Goal: Book appointment/travel/reservation

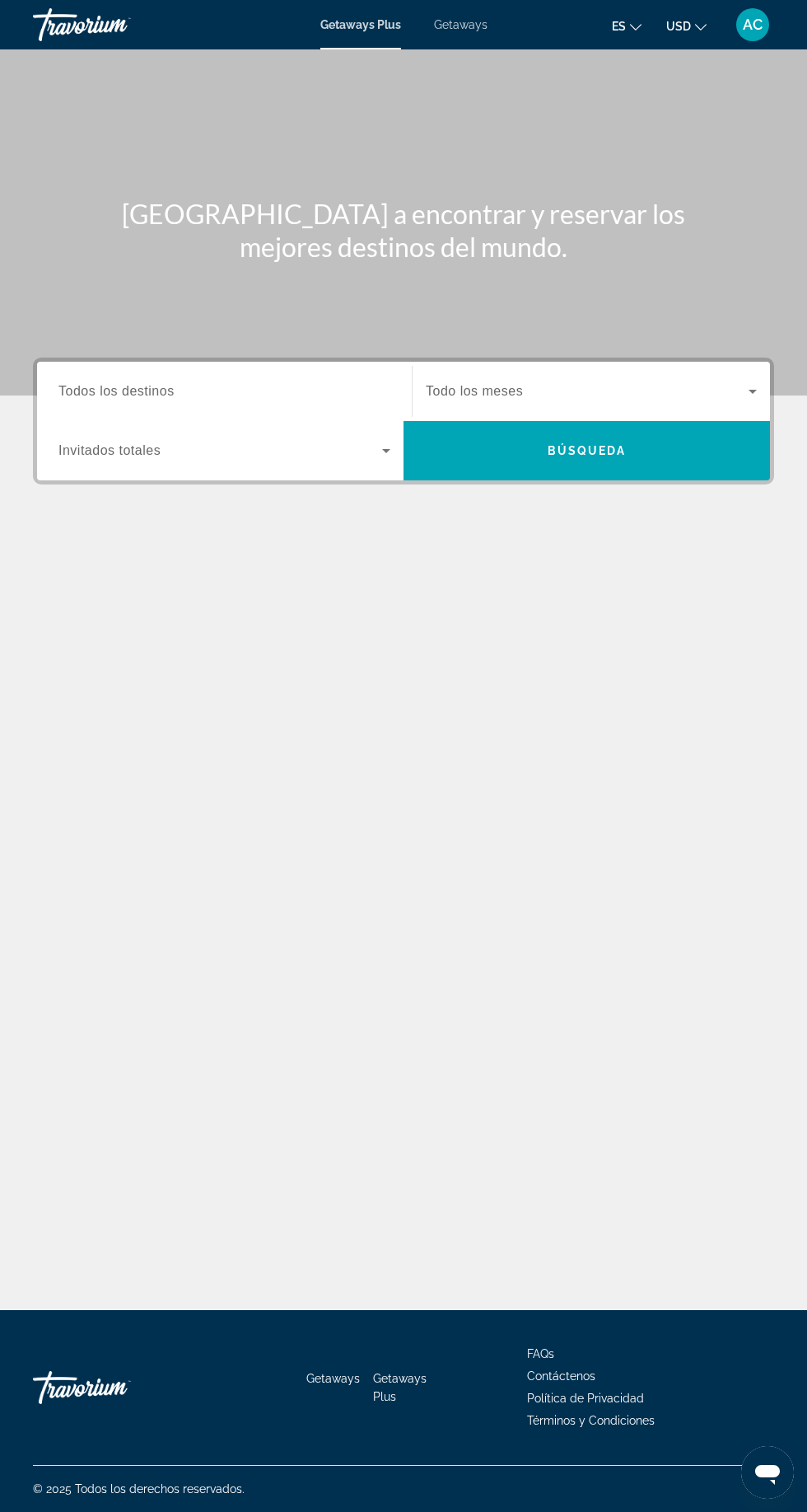
click at [472, 16] on div "Getaways Plus Getaways es English Español Français Italiano Português русский U…" at bounding box center [403, 24] width 807 height 43
click at [474, 14] on div "Getaways Plus Getaways es English Español Français Italiano Português русский U…" at bounding box center [403, 24] width 807 height 43
click at [465, 20] on span "Getaways" at bounding box center [461, 25] width 54 height 13
click at [201, 372] on div "Search widget" at bounding box center [224, 392] width 332 height 47
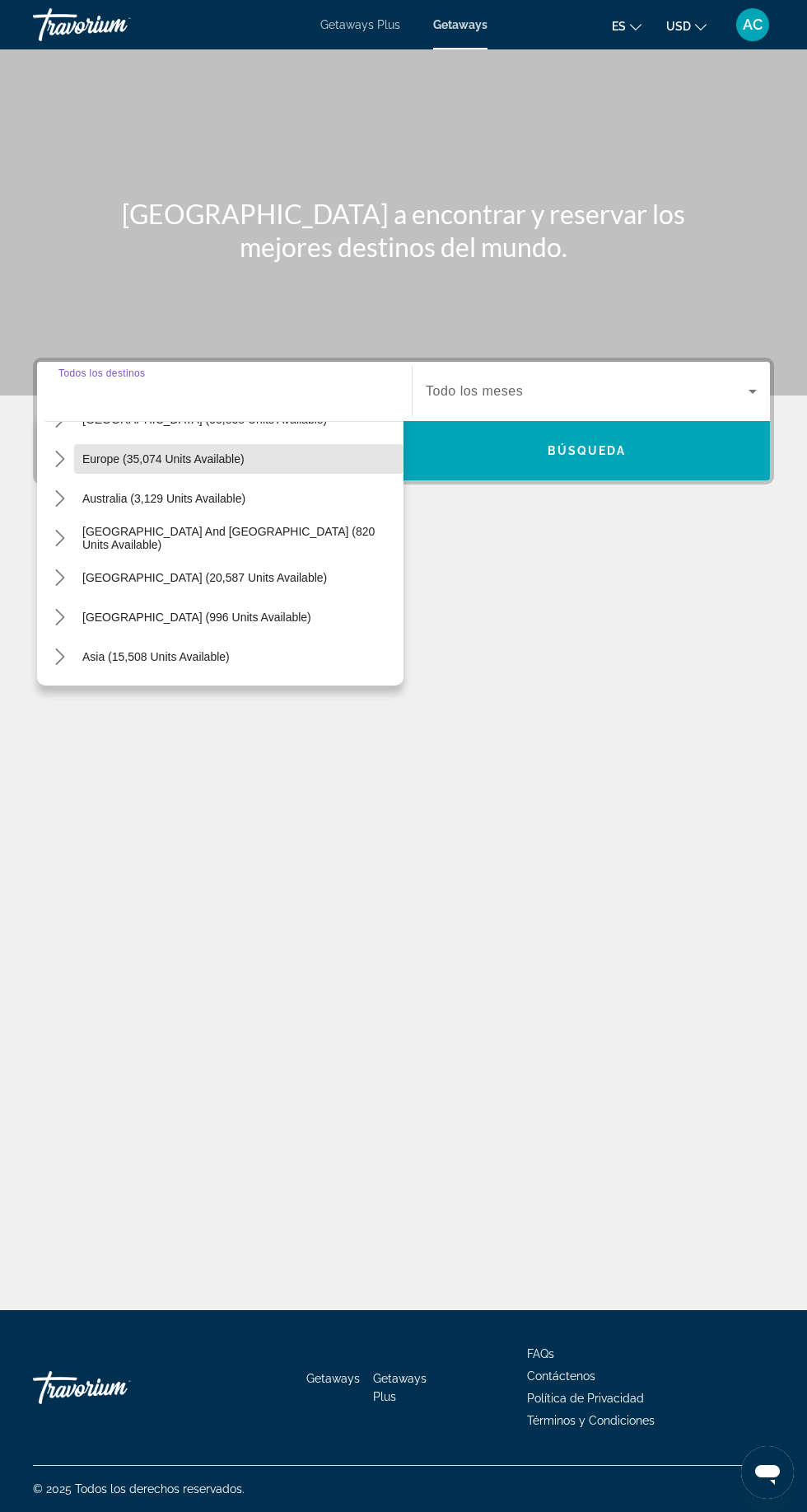
scroll to position [192, 0]
click at [60, 566] on icon "Toggle South America (20,587 units available) submenu" at bounding box center [60, 573] width 16 height 16
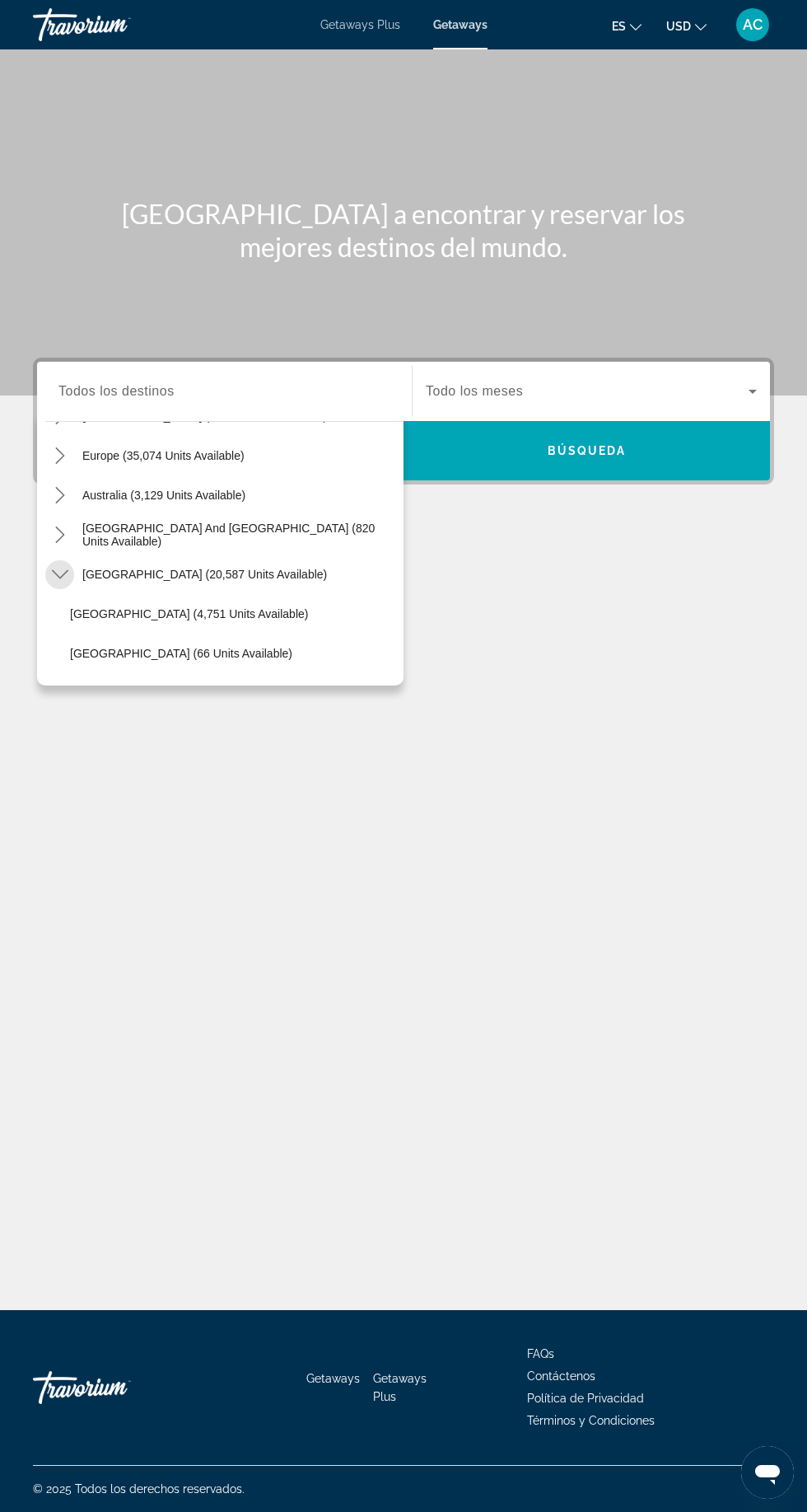
scroll to position [325, 0]
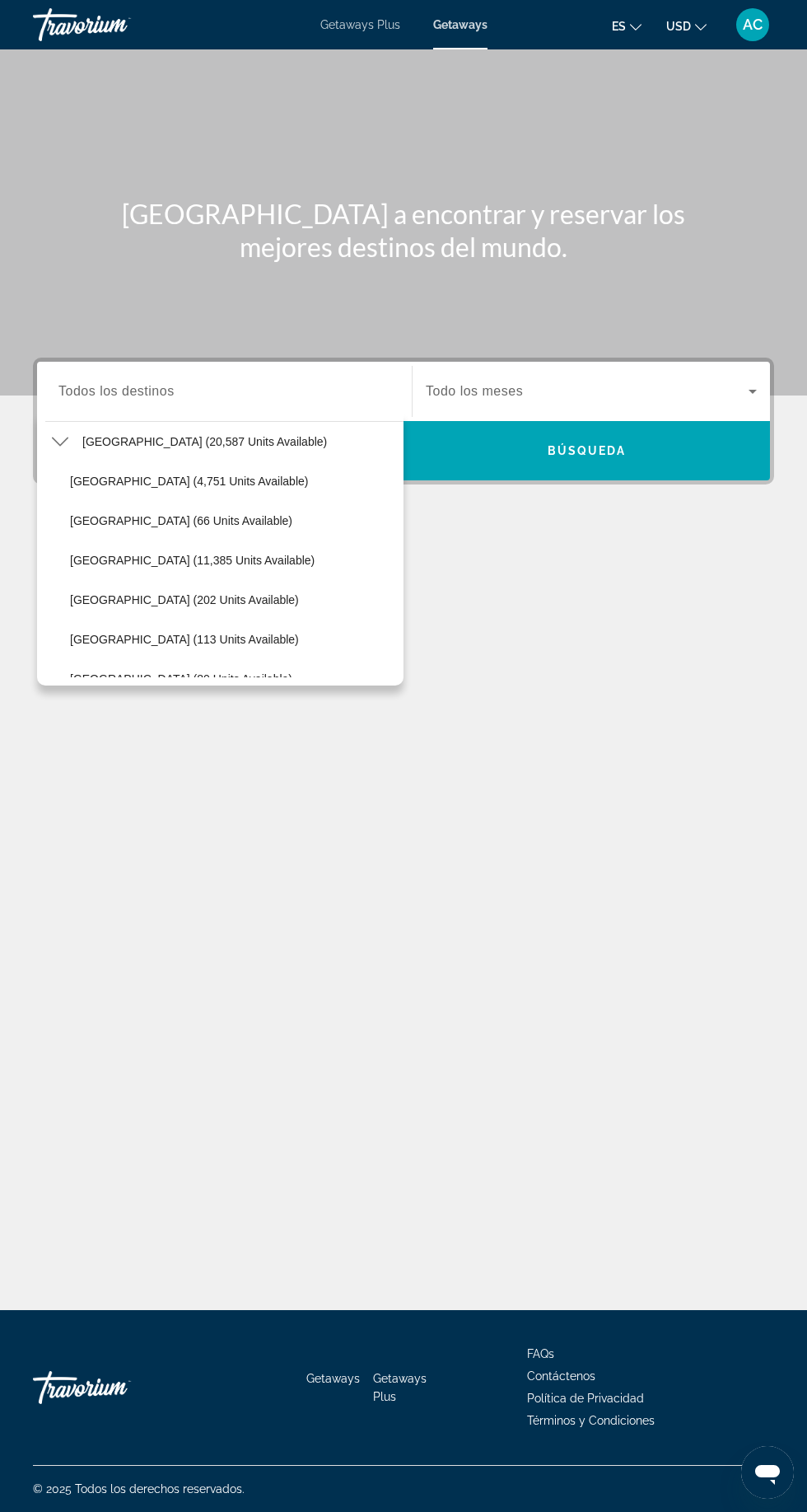
click at [237, 368] on div "Search widget" at bounding box center [224, 392] width 332 height 47
click at [201, 501] on span "Select destination: Bolivia (66 units available)" at bounding box center [232, 520] width 342 height 40
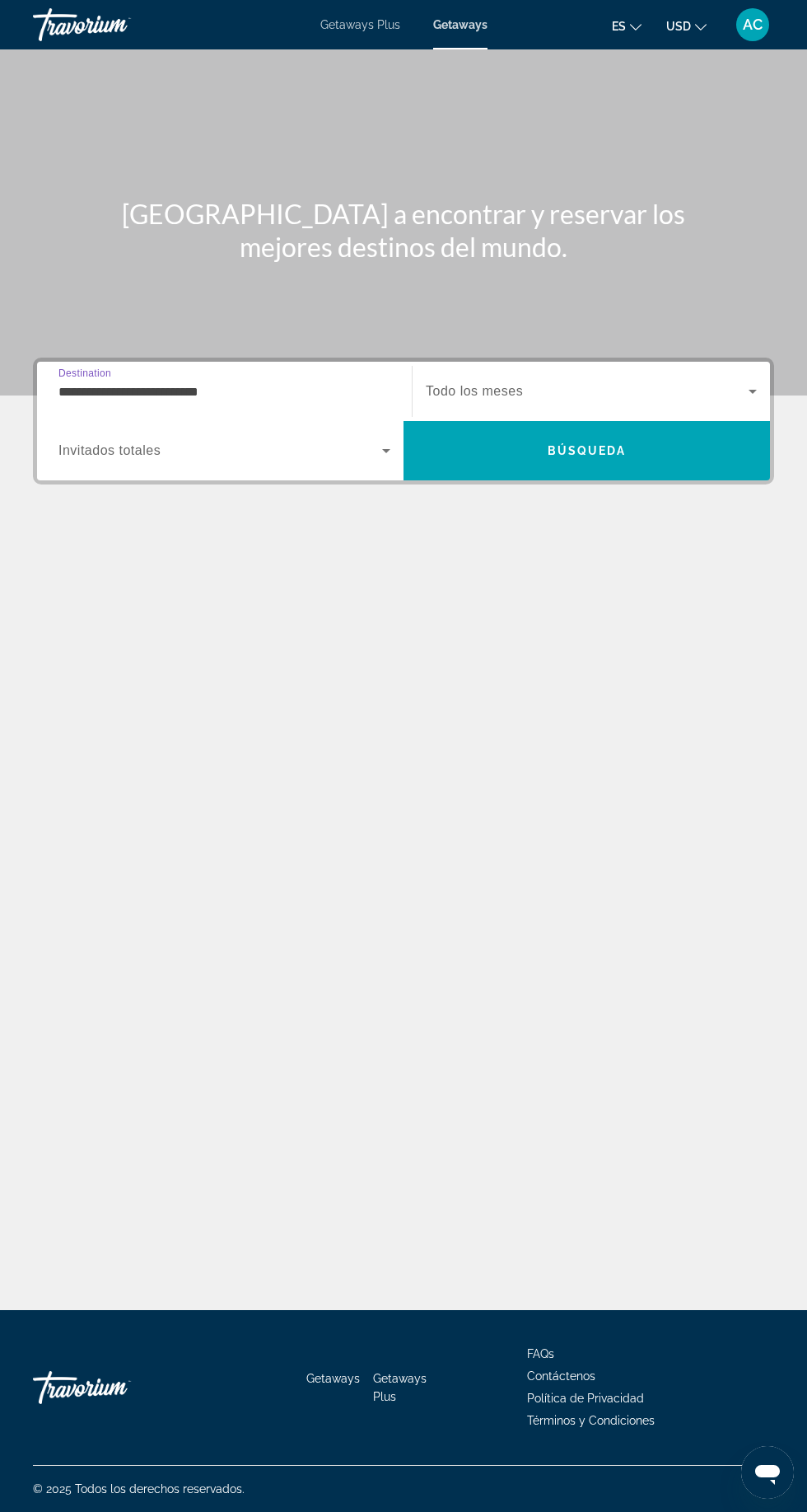
click at [230, 382] on input "**********" at bounding box center [224, 392] width 332 height 20
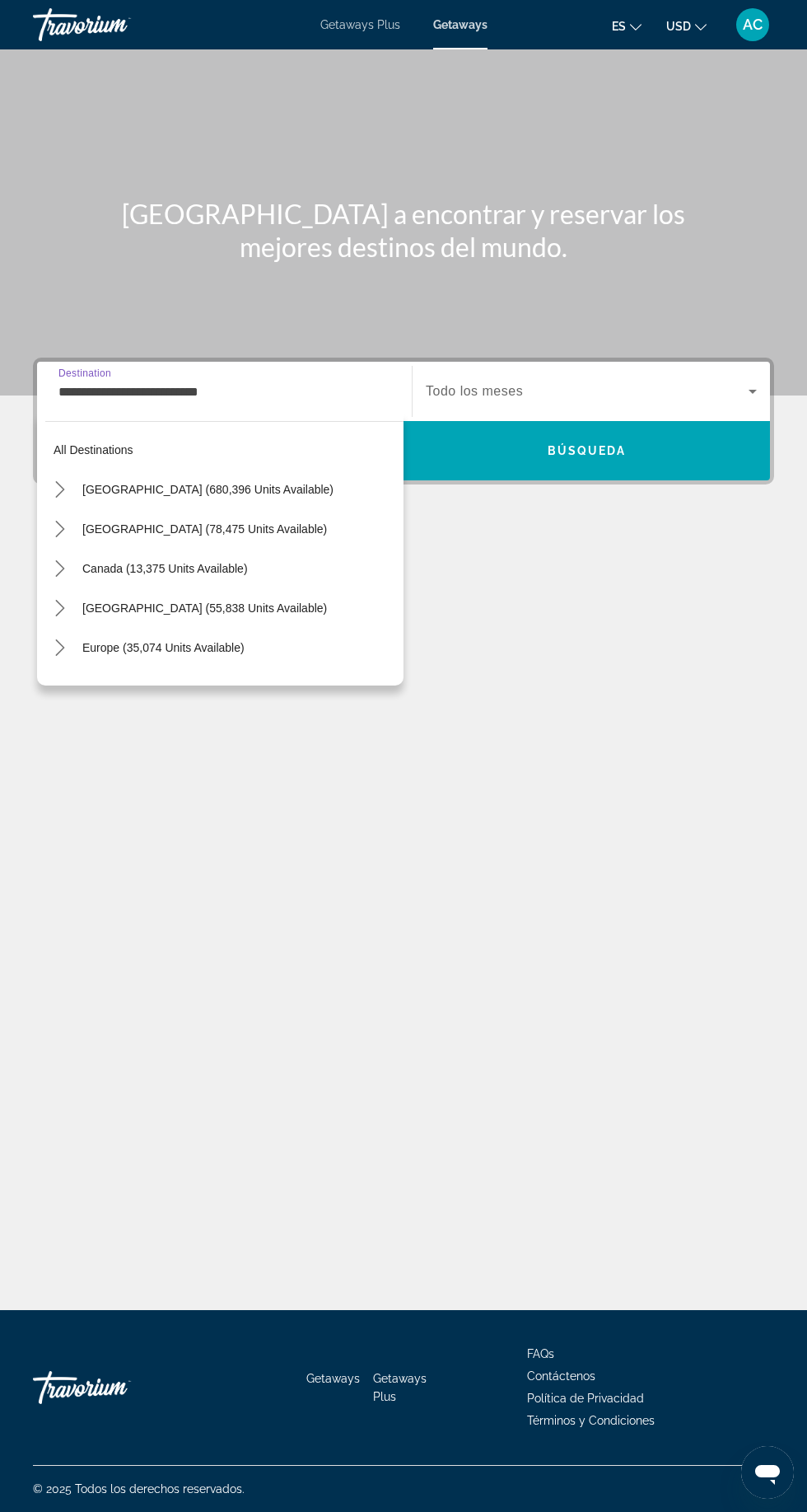
scroll to position [295, 0]
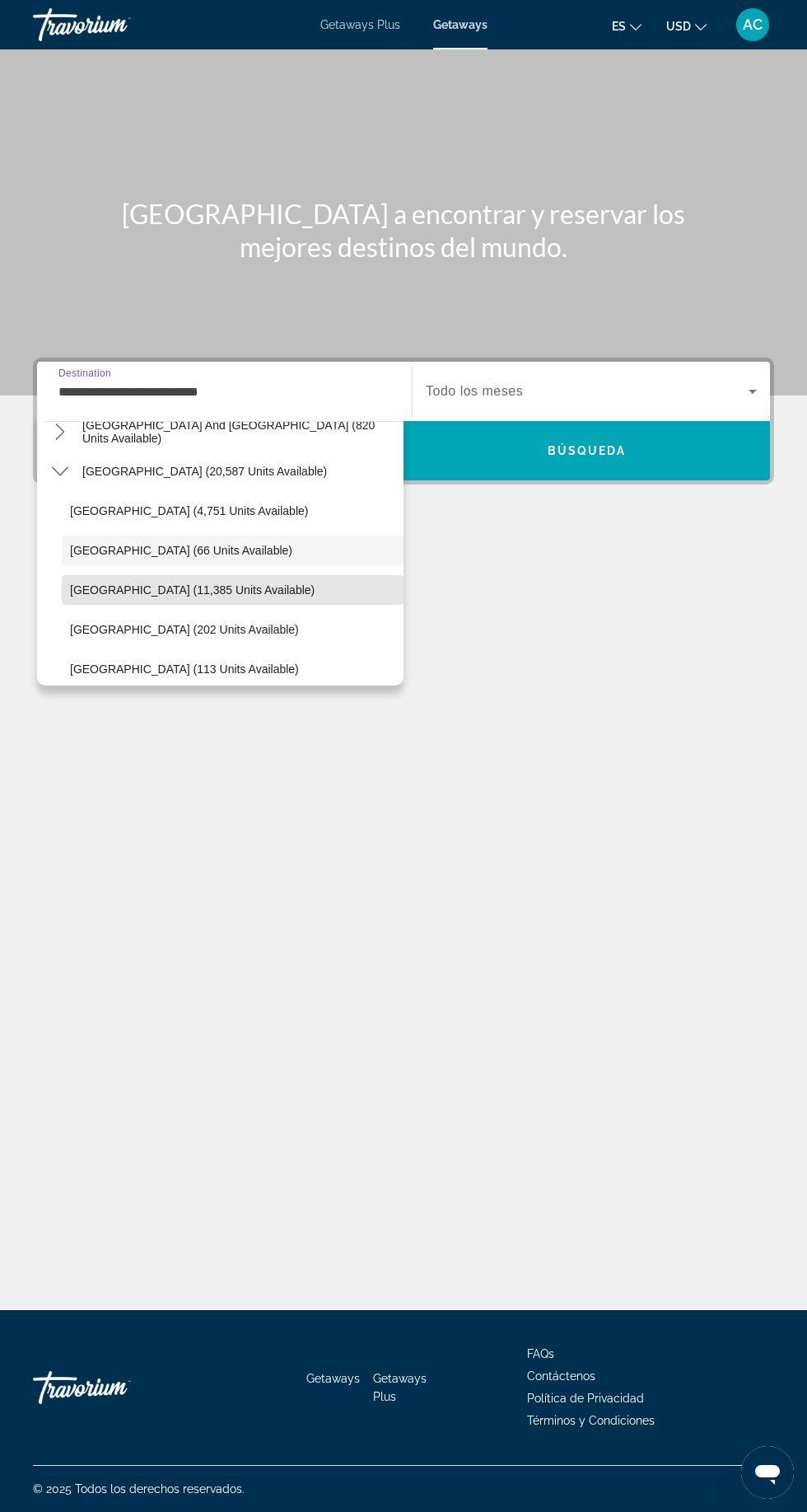
click at [182, 588] on span "[GEOGRAPHIC_DATA] (11,385 units available)" at bounding box center [192, 589] width 245 height 13
type input "**********"
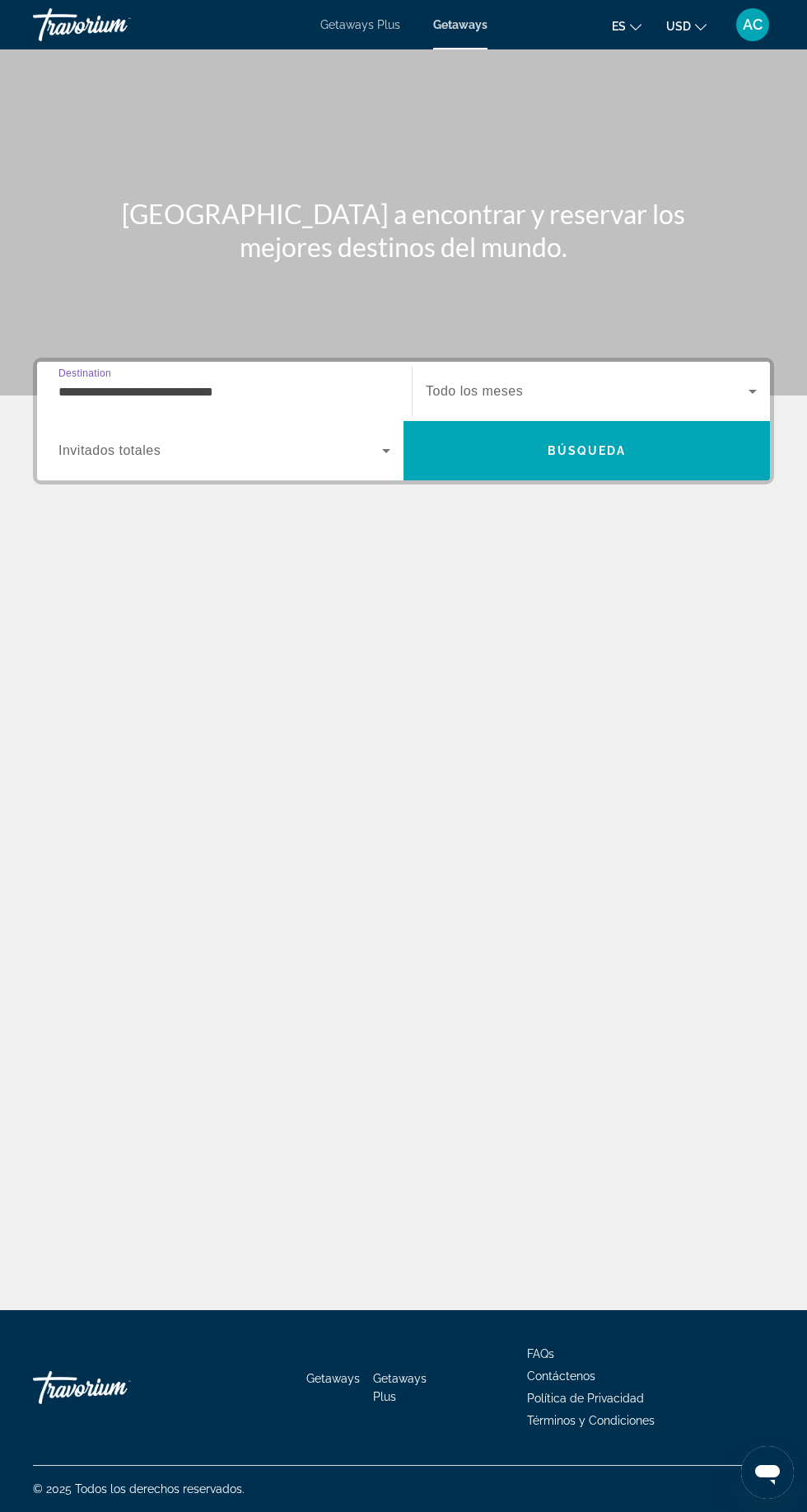
scroll to position [114, 0]
click at [348, 441] on span "Search widget" at bounding box center [220, 450] width 324 height 20
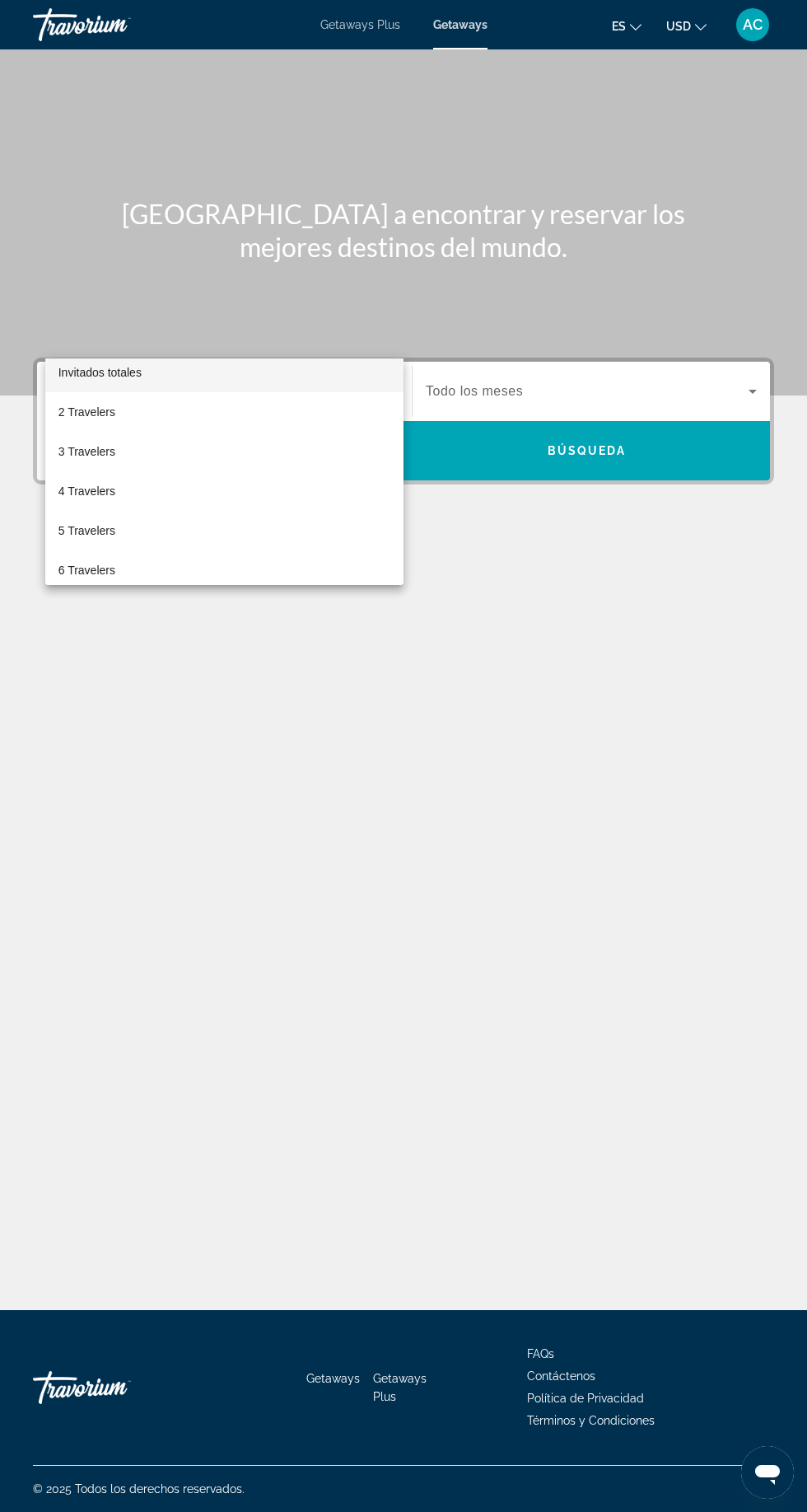
scroll to position [9, 0]
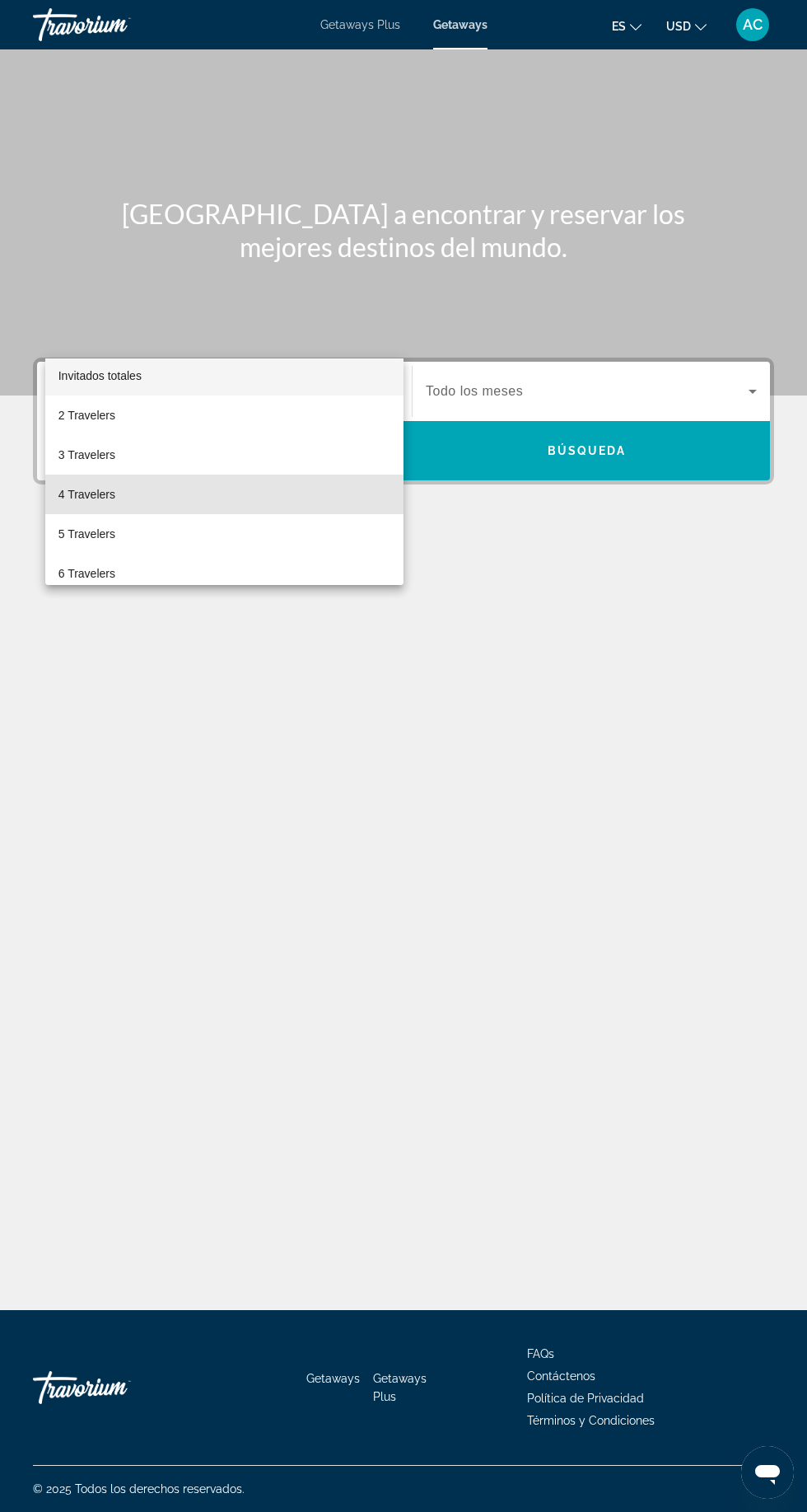
click at [137, 493] on mat-option "4 Travelers" at bounding box center [224, 495] width 359 height 40
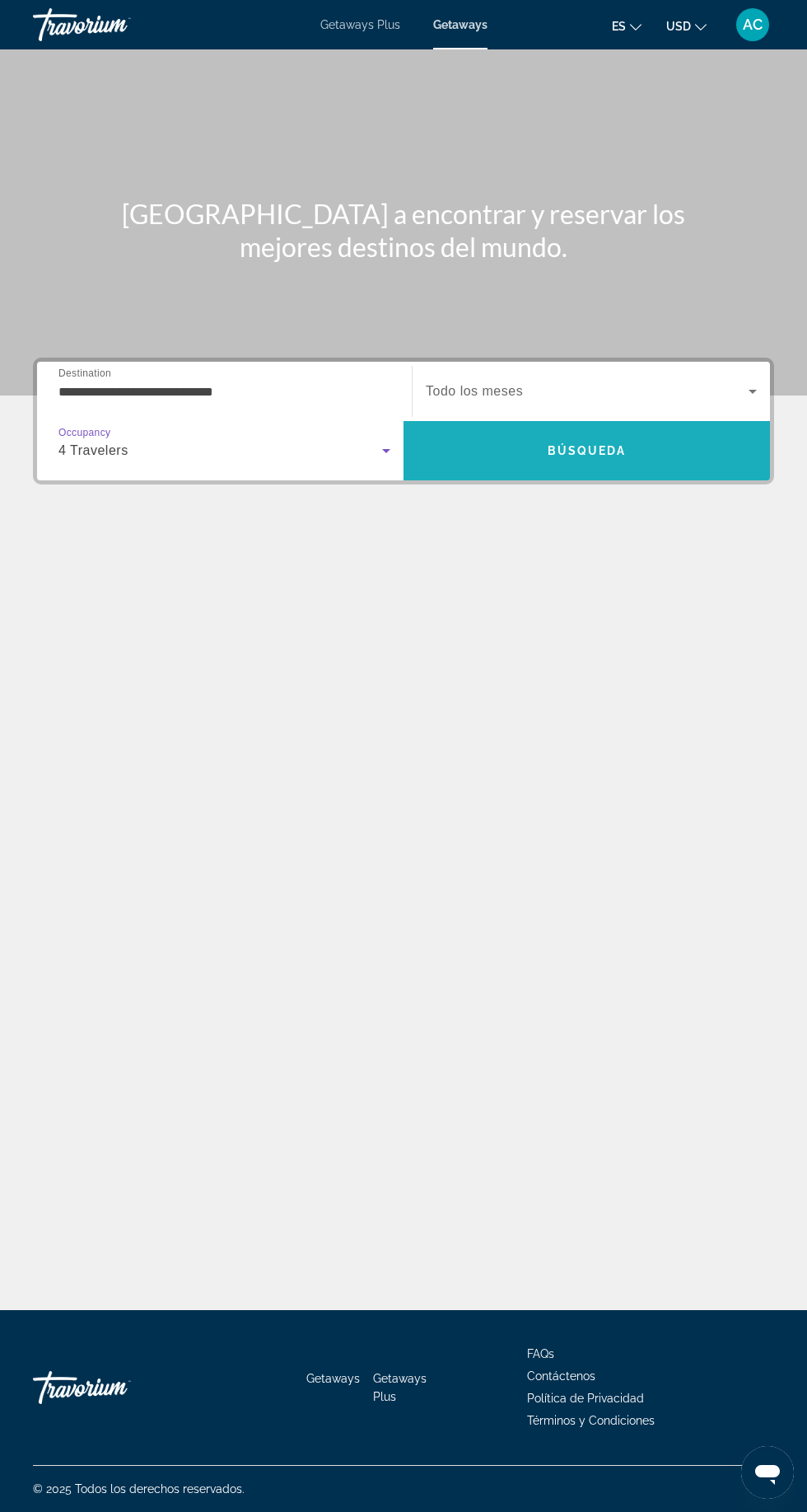
click at [564, 421] on span "Search" at bounding box center [587, 450] width 366 height 60
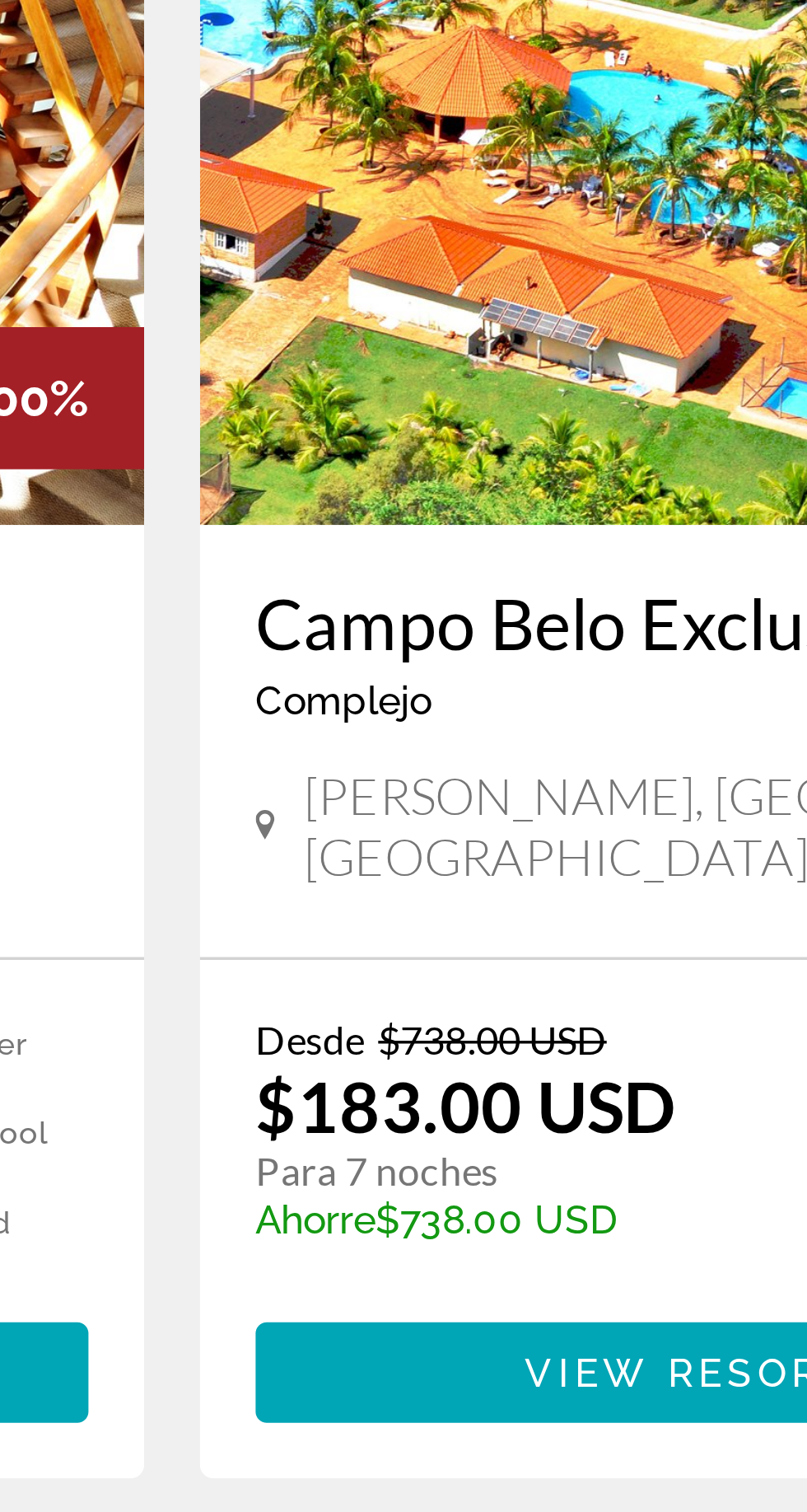
scroll to position [2002, 0]
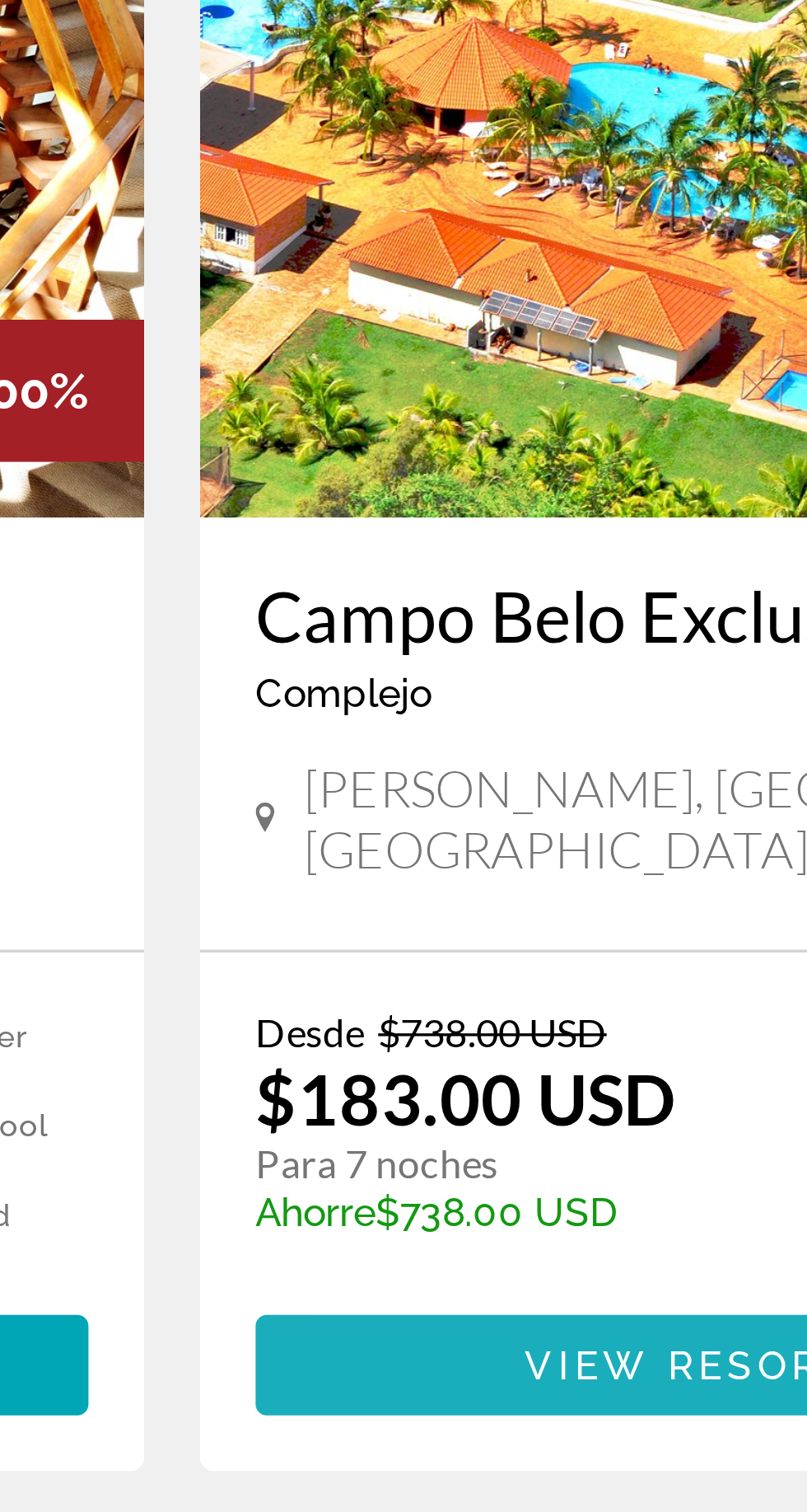
click at [539, 1013] on span "Main content" at bounding box center [593, 1033] width 329 height 40
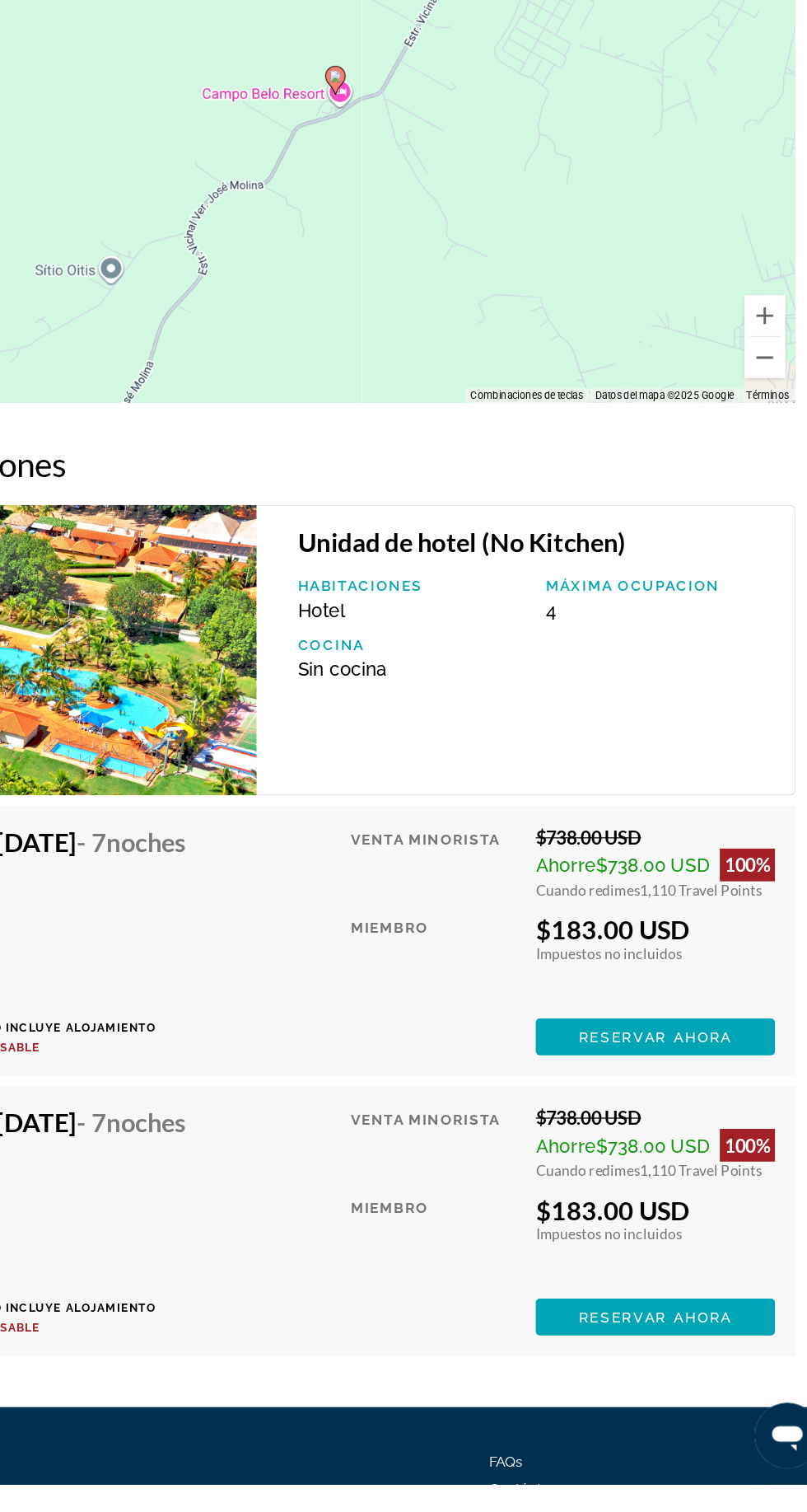
scroll to position [2286, 0]
